Goal: Task Accomplishment & Management: Manage account settings

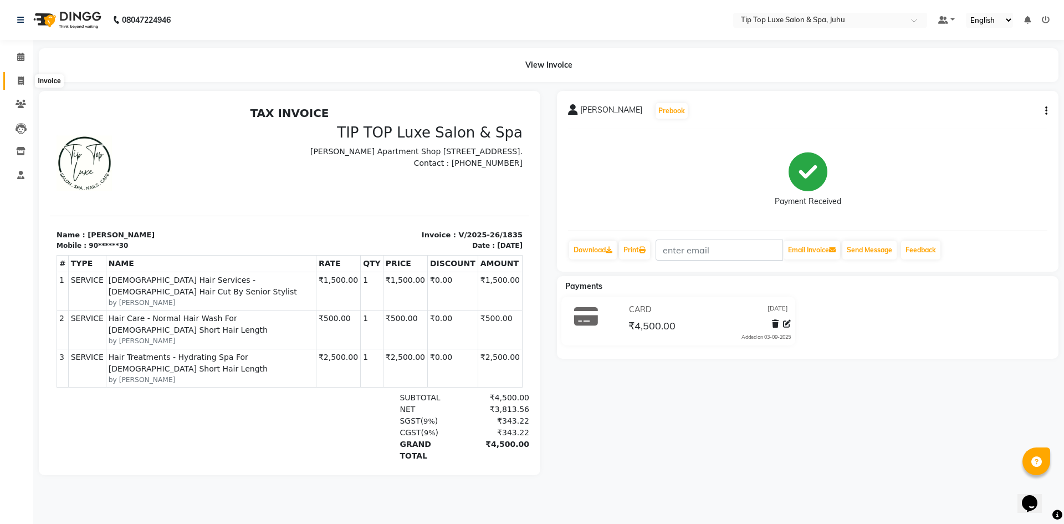
click at [23, 81] on icon at bounding box center [21, 80] width 6 height 8
select select "8298"
select select "service"
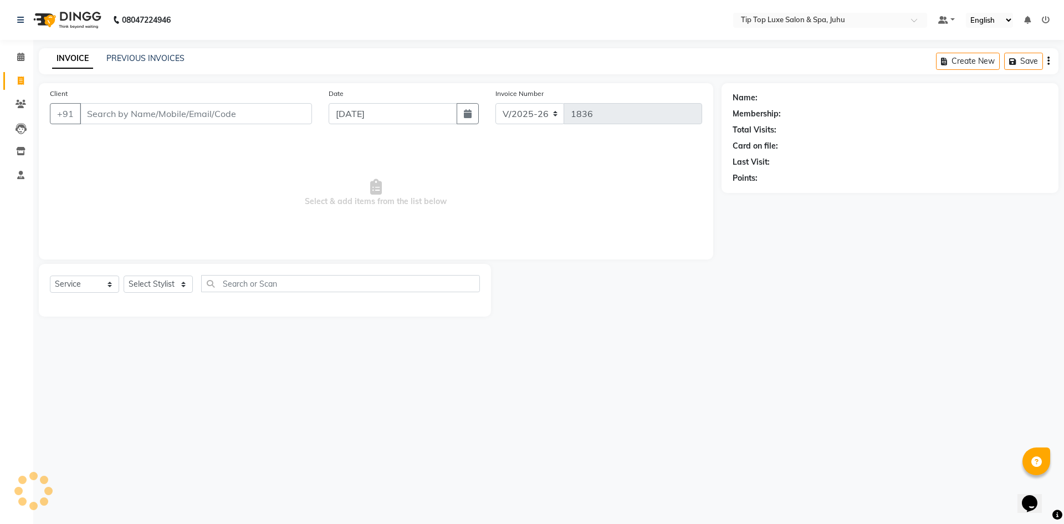
click at [104, 112] on input "Client" at bounding box center [196, 113] width 232 height 21
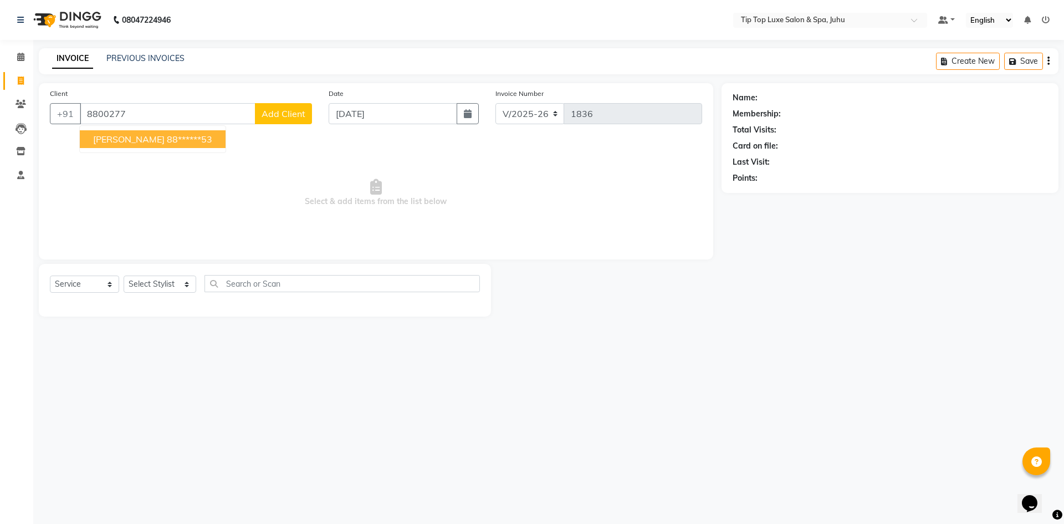
click at [116, 141] on span "[PERSON_NAME]" at bounding box center [128, 139] width 71 height 11
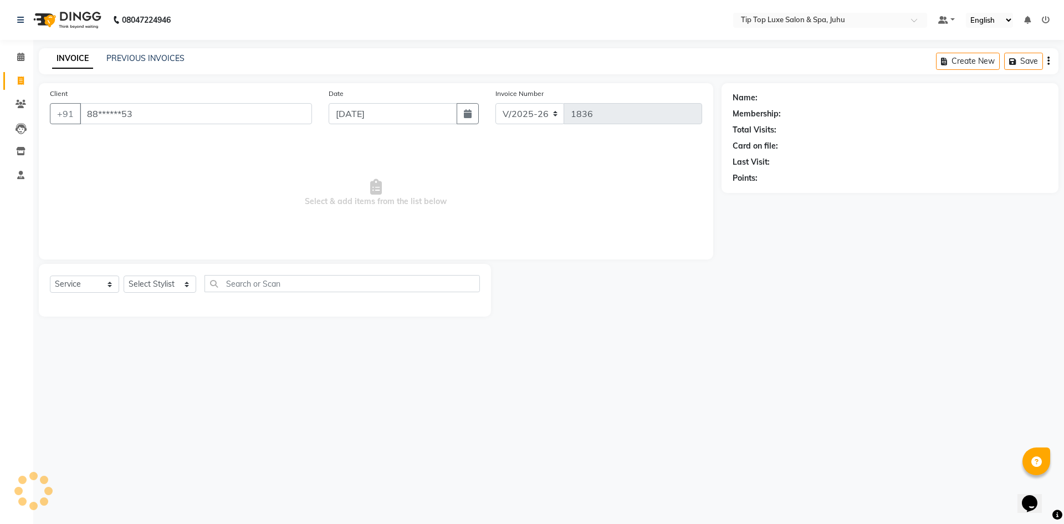
type input "88******53"
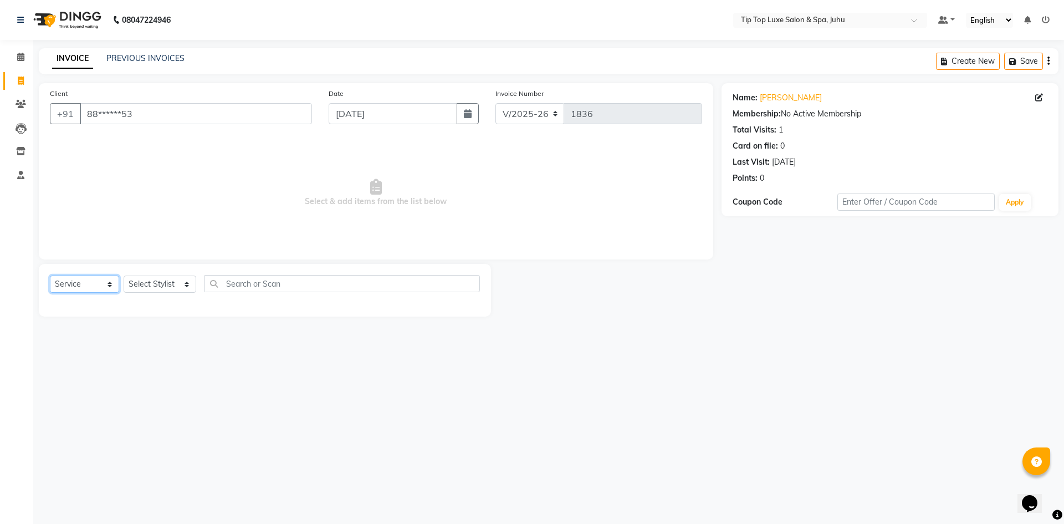
click at [99, 284] on select "Select Service Product Membership Package Voucher Prepaid Gift Card" at bounding box center [84, 283] width 69 height 17
select select "V"
click at [50, 275] on select "Select Service Product Membership Package Voucher Prepaid Gift Card" at bounding box center [84, 283] width 69 height 17
click at [428, 418] on div "08047224946 Select Location × Tip Top Luxe Salon & Spa, Juhu Default Panel My P…" at bounding box center [532, 262] width 1064 height 524
click at [19, 153] on icon at bounding box center [20, 151] width 9 height 8
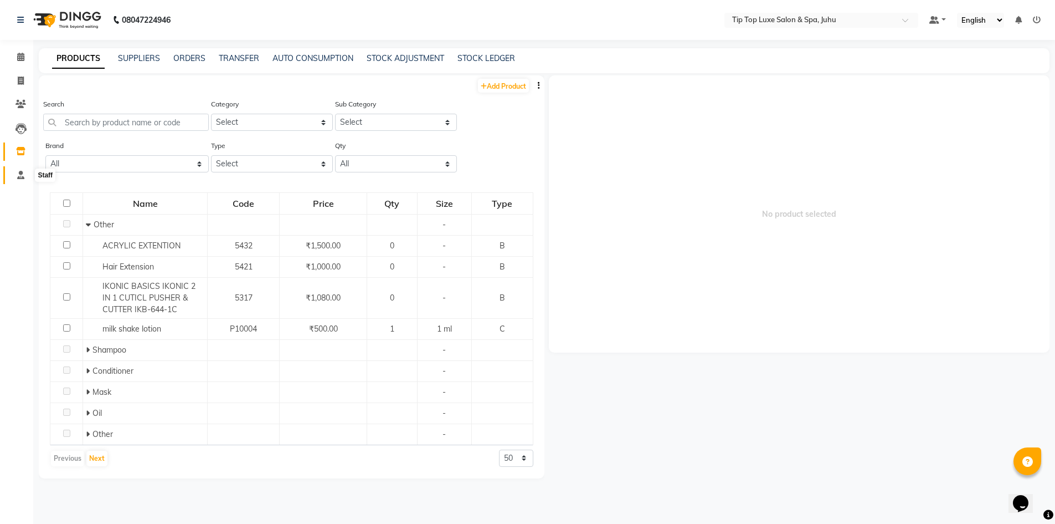
click at [24, 172] on icon at bounding box center [20, 175] width 7 height 8
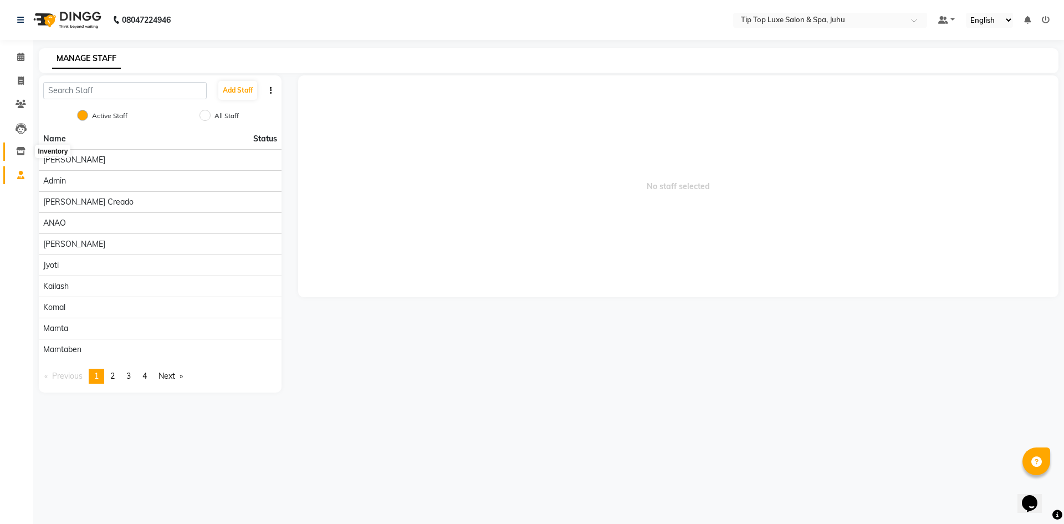
click at [19, 151] on icon at bounding box center [20, 151] width 9 height 8
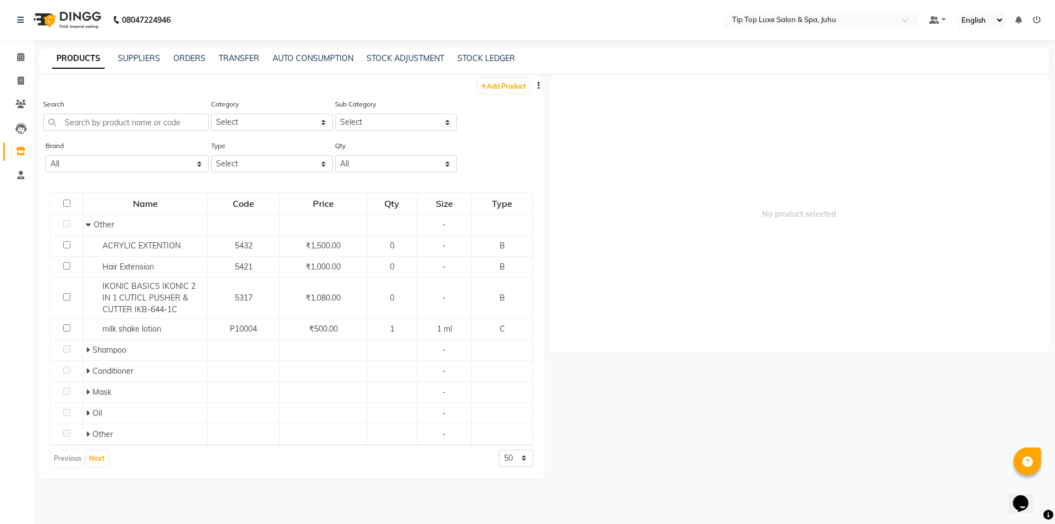
click at [1037, 19] on icon at bounding box center [1037, 20] width 8 height 8
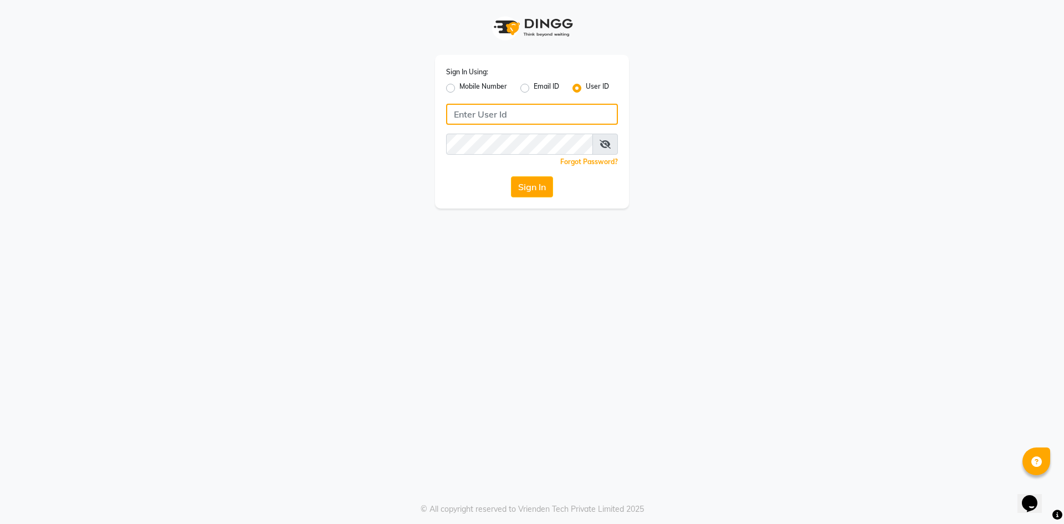
click at [458, 119] on input "Username" at bounding box center [532, 114] width 172 height 21
type input "T"
type input "tiptop"
click at [519, 180] on button "Sign In" at bounding box center [532, 186] width 42 height 21
